Goal: Transaction & Acquisition: Purchase product/service

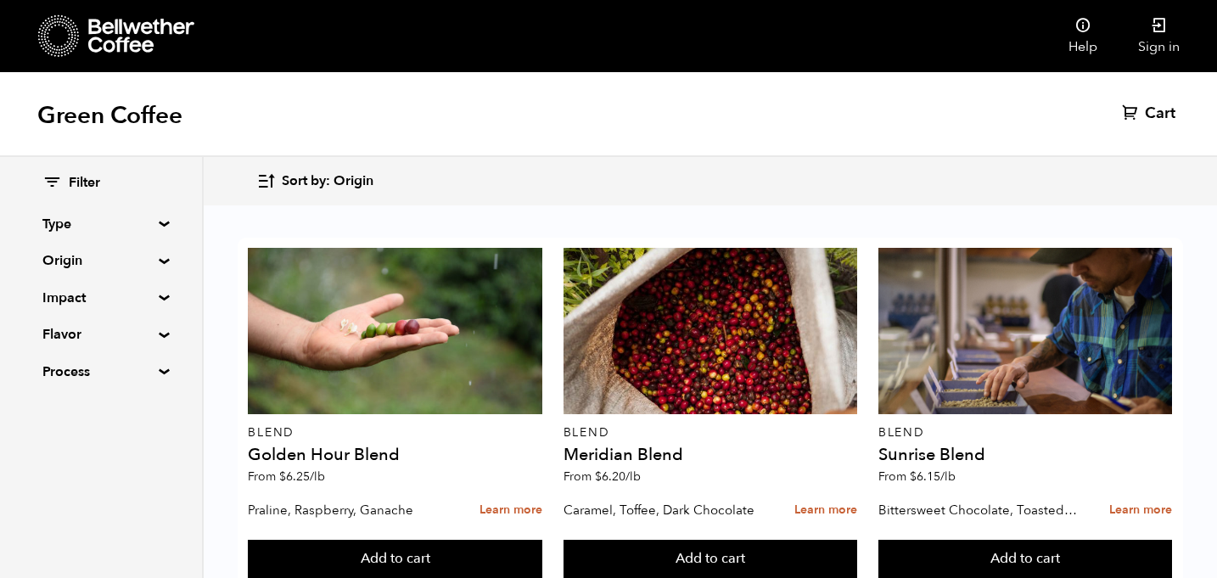
scroll to position [443, 0]
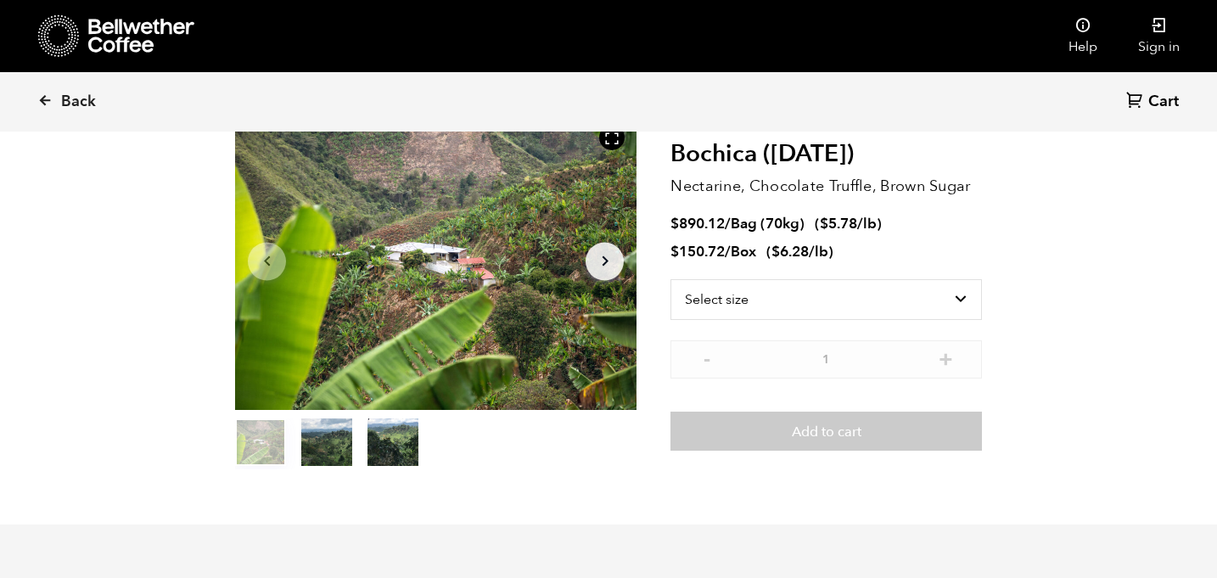
scroll to position [104, 0]
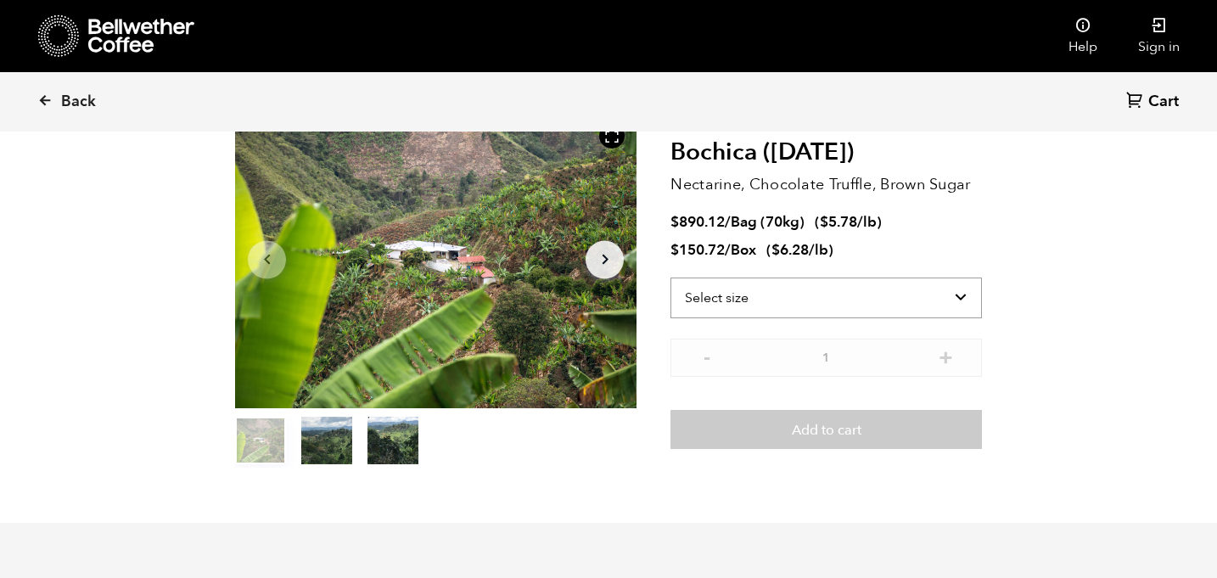
click at [921, 302] on select "Select size Bag (70kg) (154 lbs) Box (24 lbs)" at bounding box center [827, 298] width 312 height 41
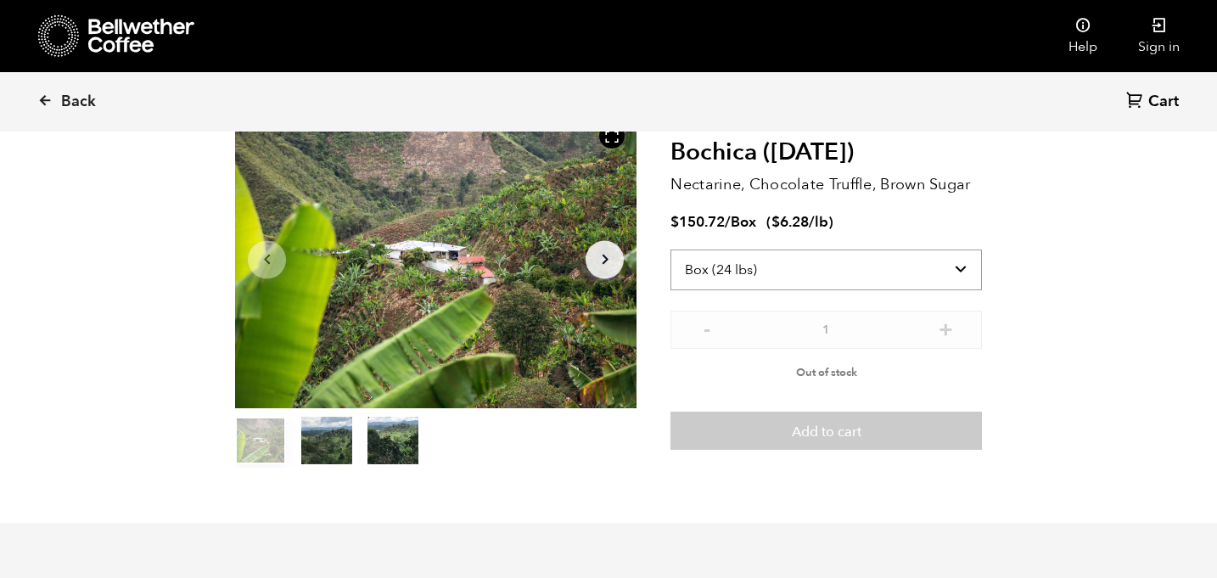
click at [862, 282] on select "Select size Bag (70kg) (154 lbs) Box (24 lbs)" at bounding box center [827, 270] width 312 height 41
select select "bag"
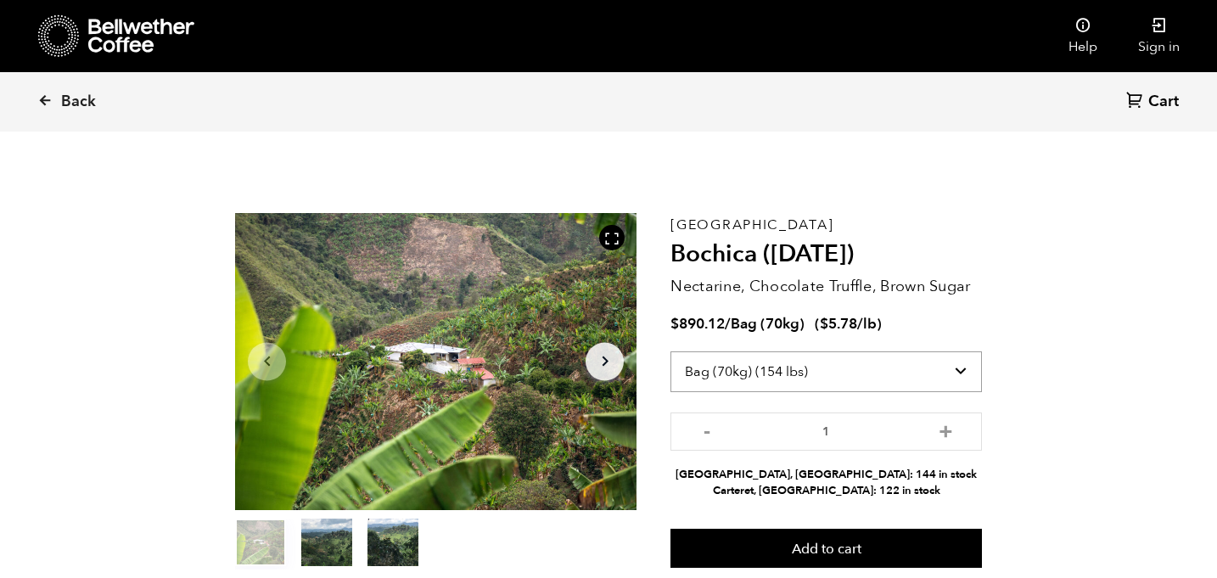
scroll to position [0, 0]
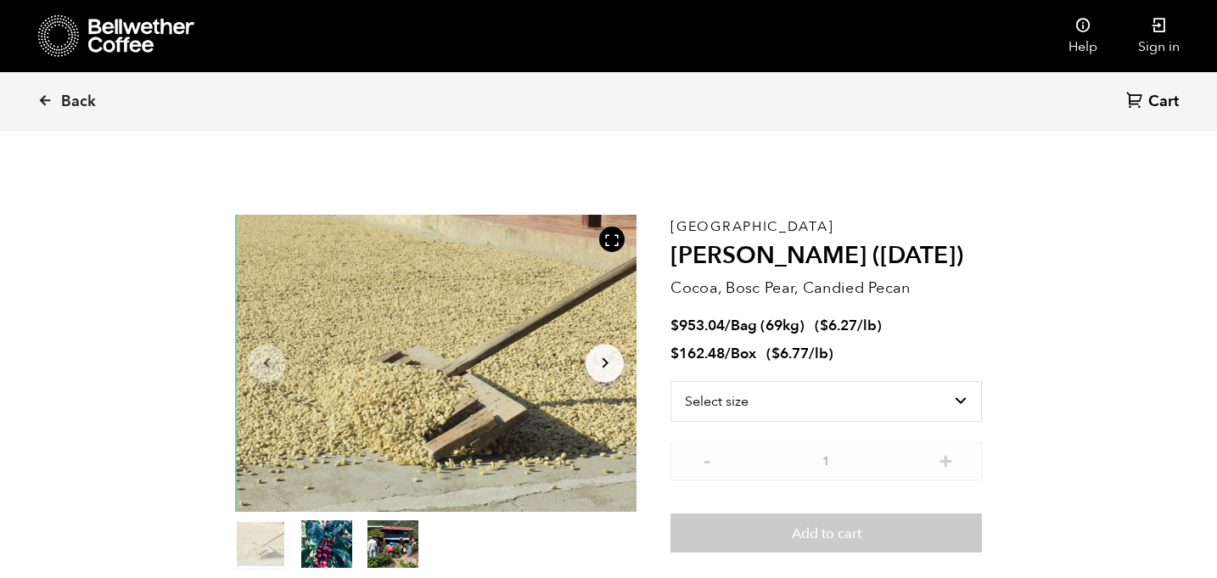
scroll to position [738, 727]
click at [920, 409] on select "Select size Bag (69kg) (152 lbs) Box (24 lbs)" at bounding box center [827, 401] width 312 height 41
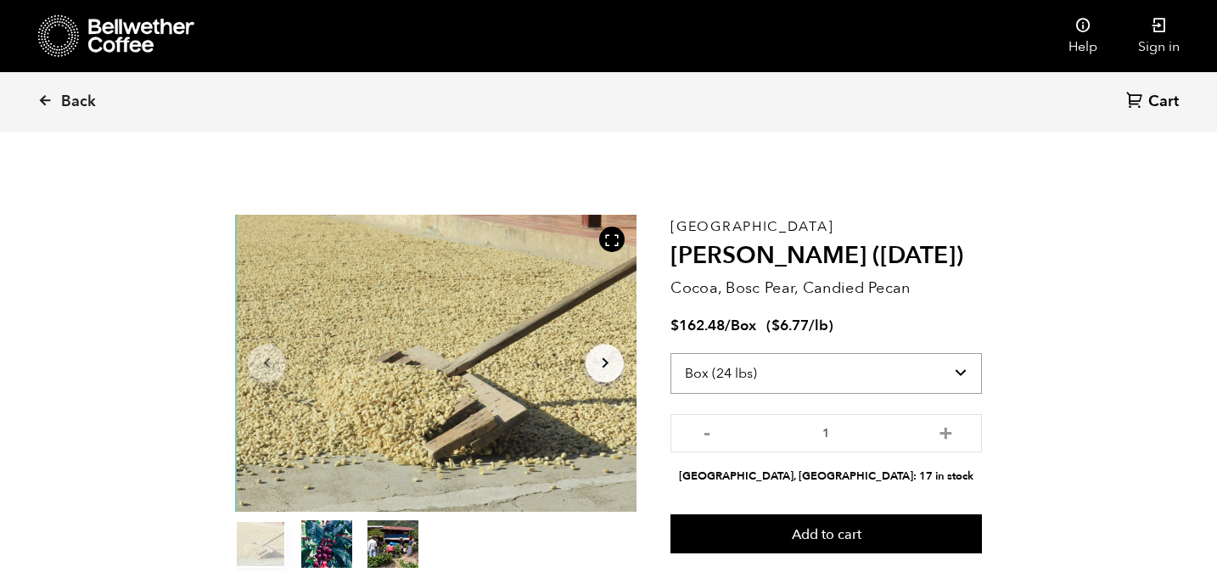
click at [909, 389] on select "Select size Bag (69kg) (152 lbs) Box (24 lbs)" at bounding box center [827, 373] width 312 height 41
select select "bag-2"
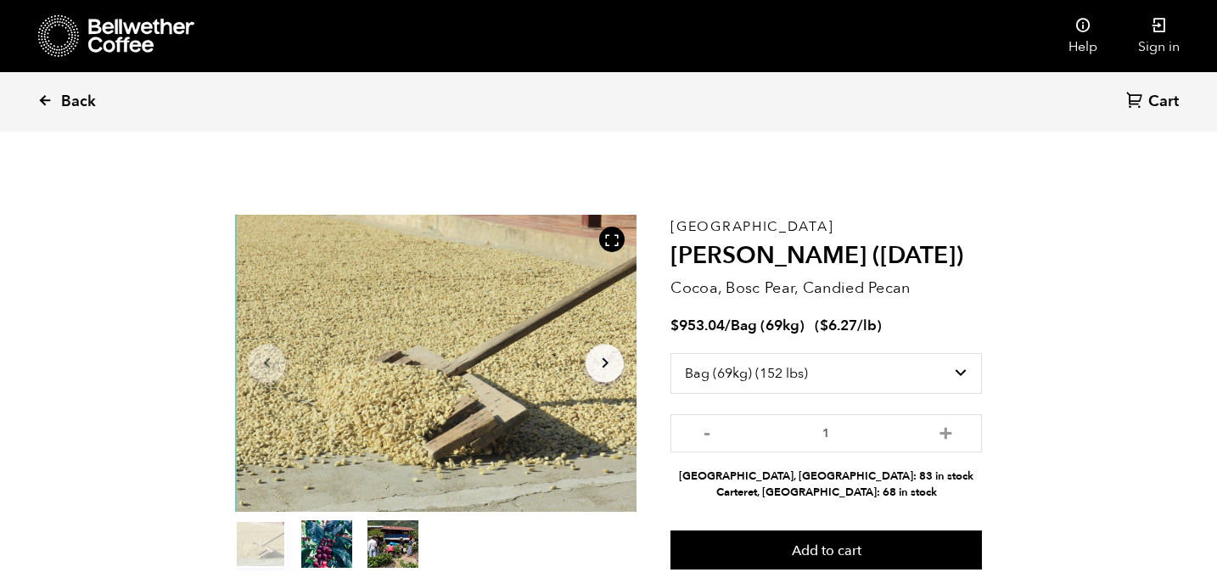
click at [57, 106] on link "Back" at bounding box center [89, 102] width 105 height 58
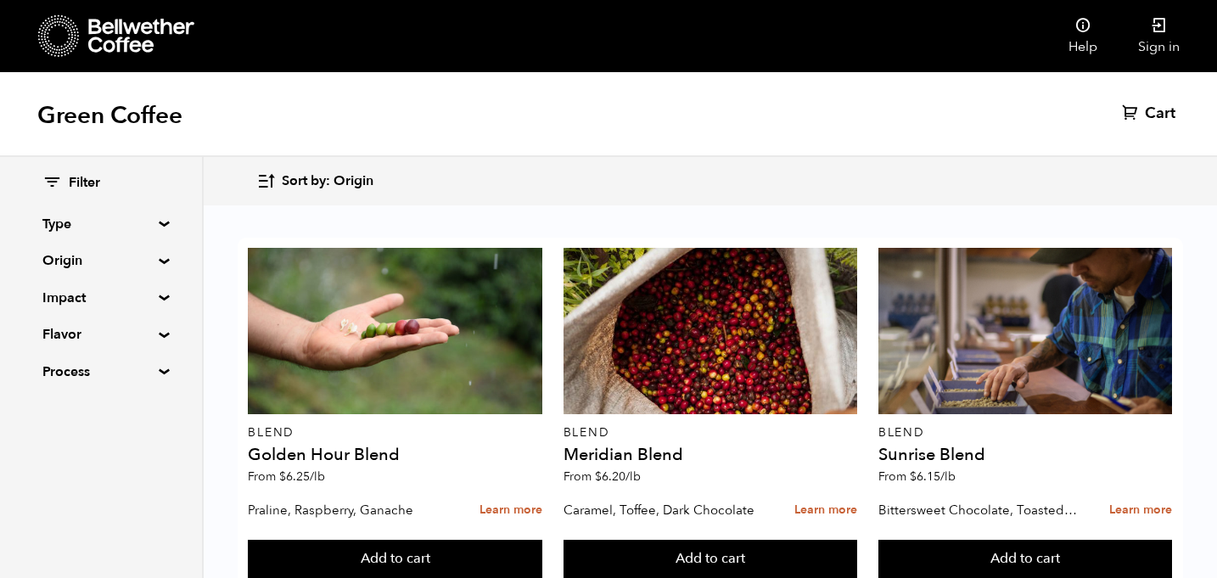
scroll to position [1247, 0]
